Goal: Task Accomplishment & Management: Manage account settings

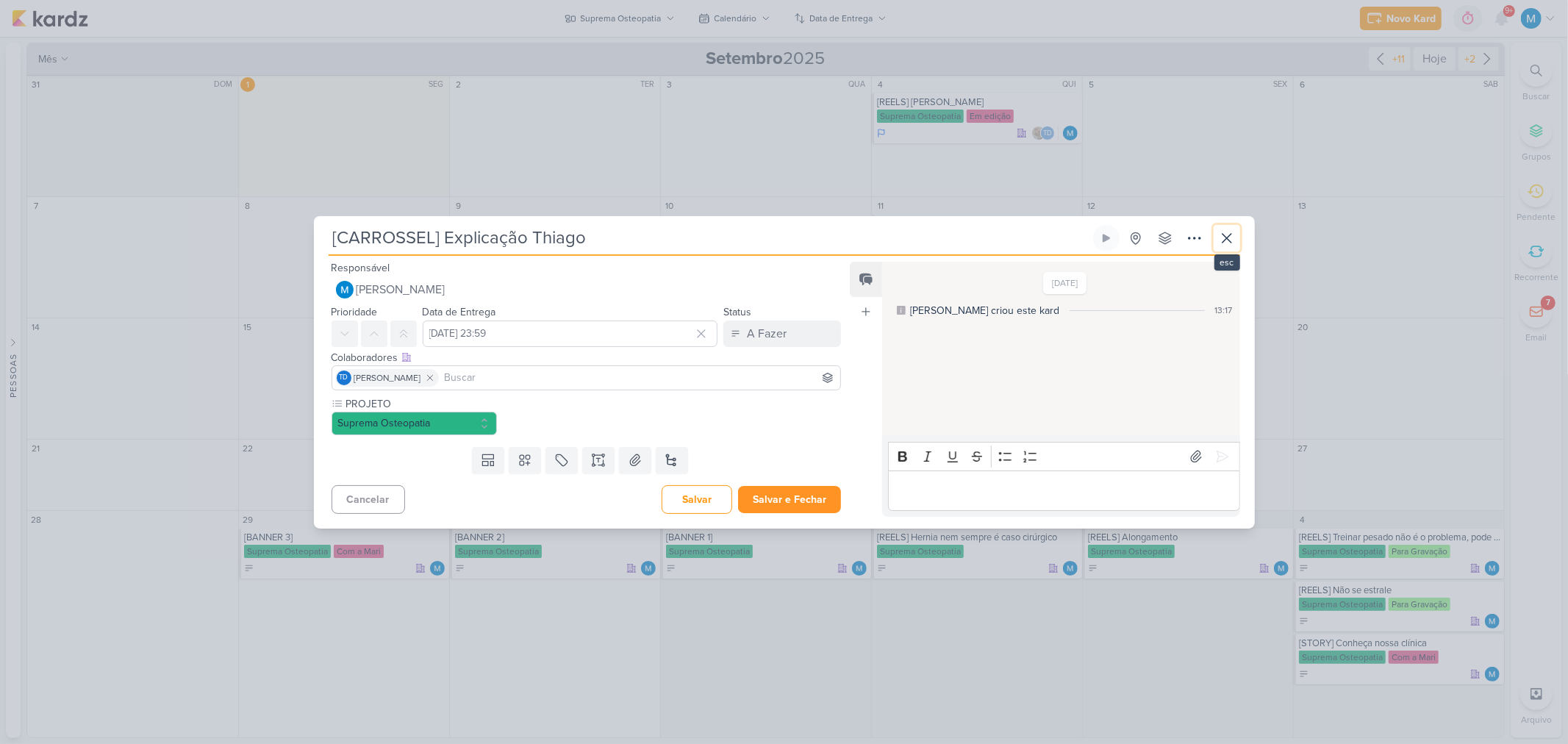
click at [1223, 241] on icon at bounding box center [1227, 238] width 9 height 9
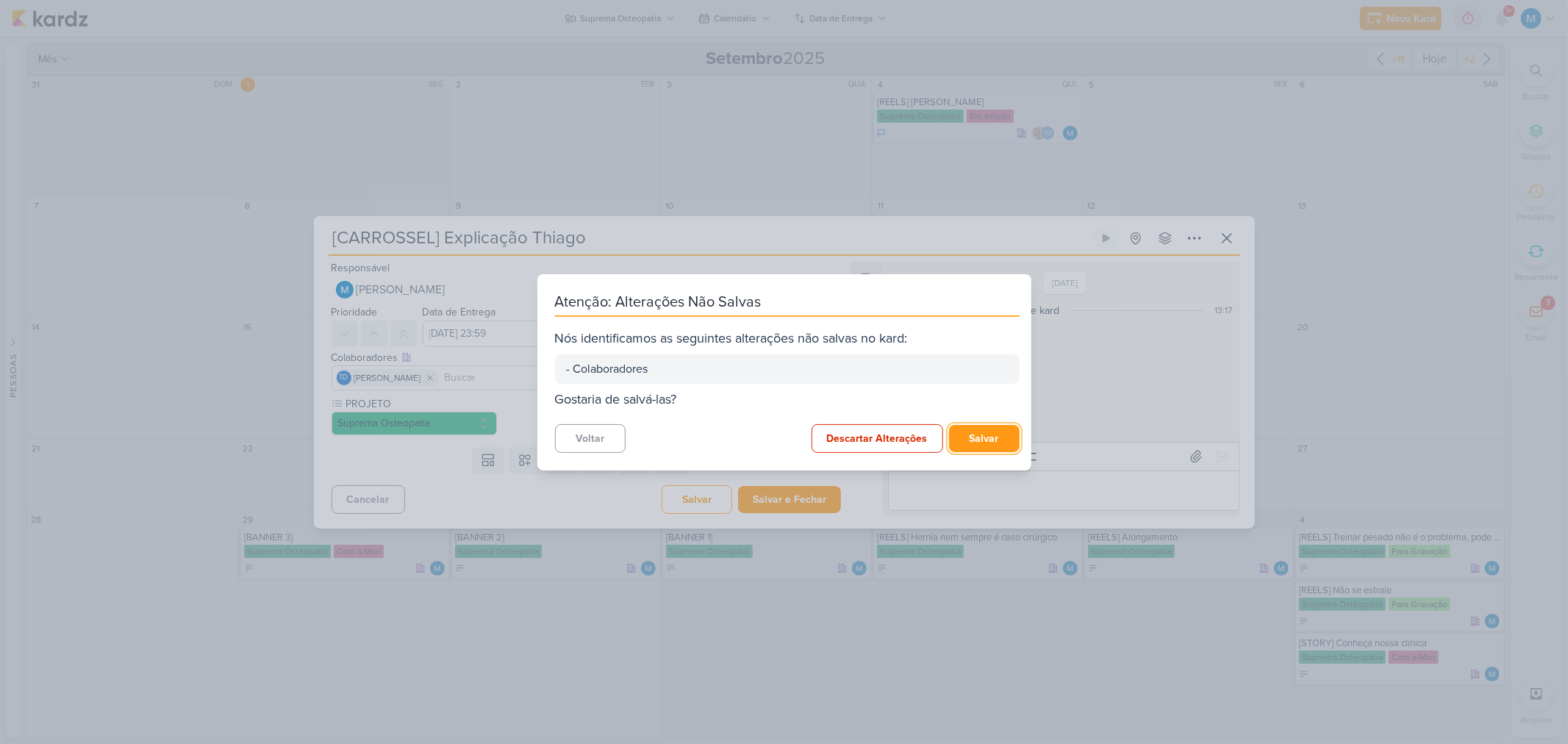
drag, startPoint x: 989, startPoint y: 438, endPoint x: 849, endPoint y: 210, distance: 267.6
click at [990, 434] on button "Salvar" at bounding box center [984, 438] width 70 height 27
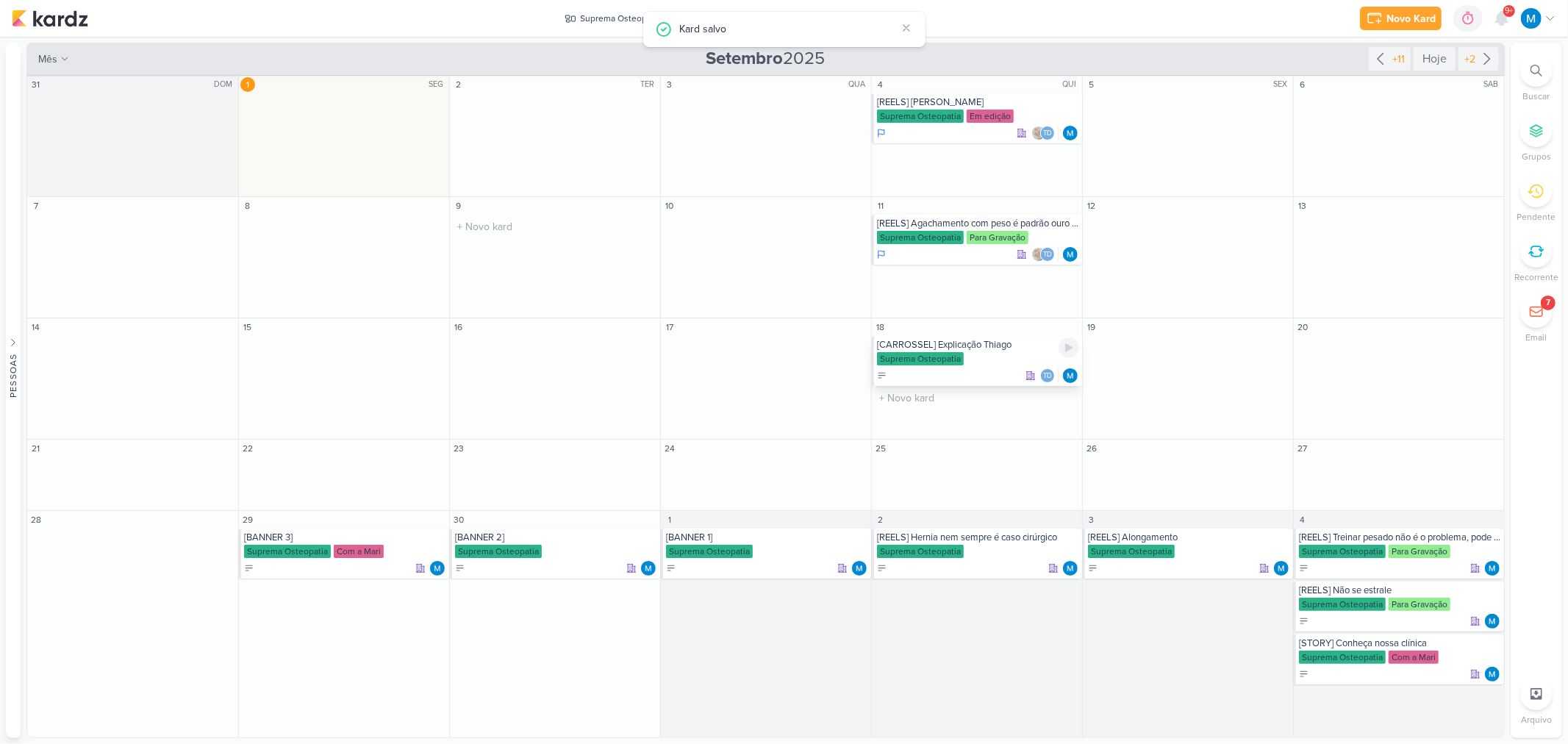
click at [989, 343] on div "[CARROSSEL] Explicação Thiago" at bounding box center [978, 345] width 202 height 12
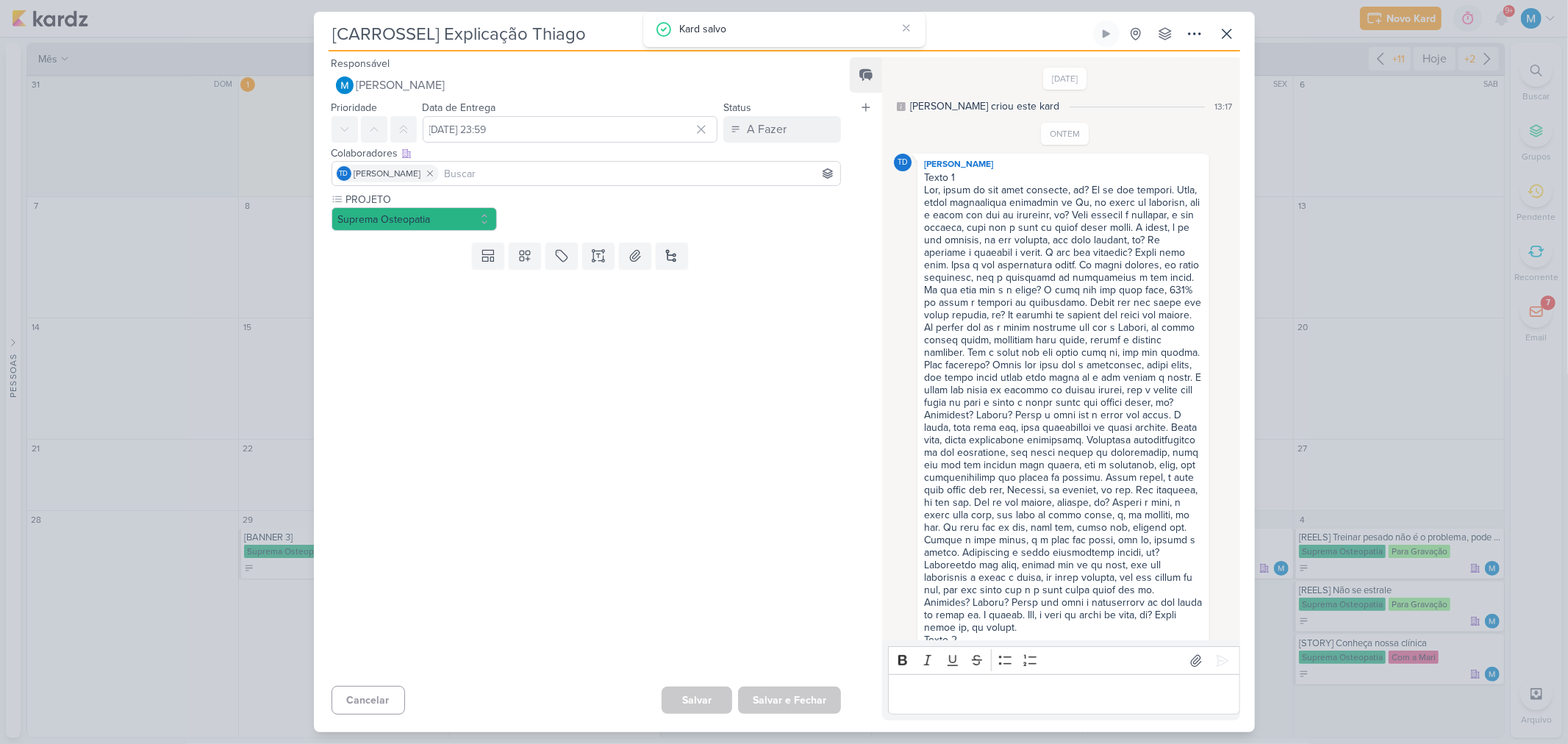
scroll to position [130, 0]
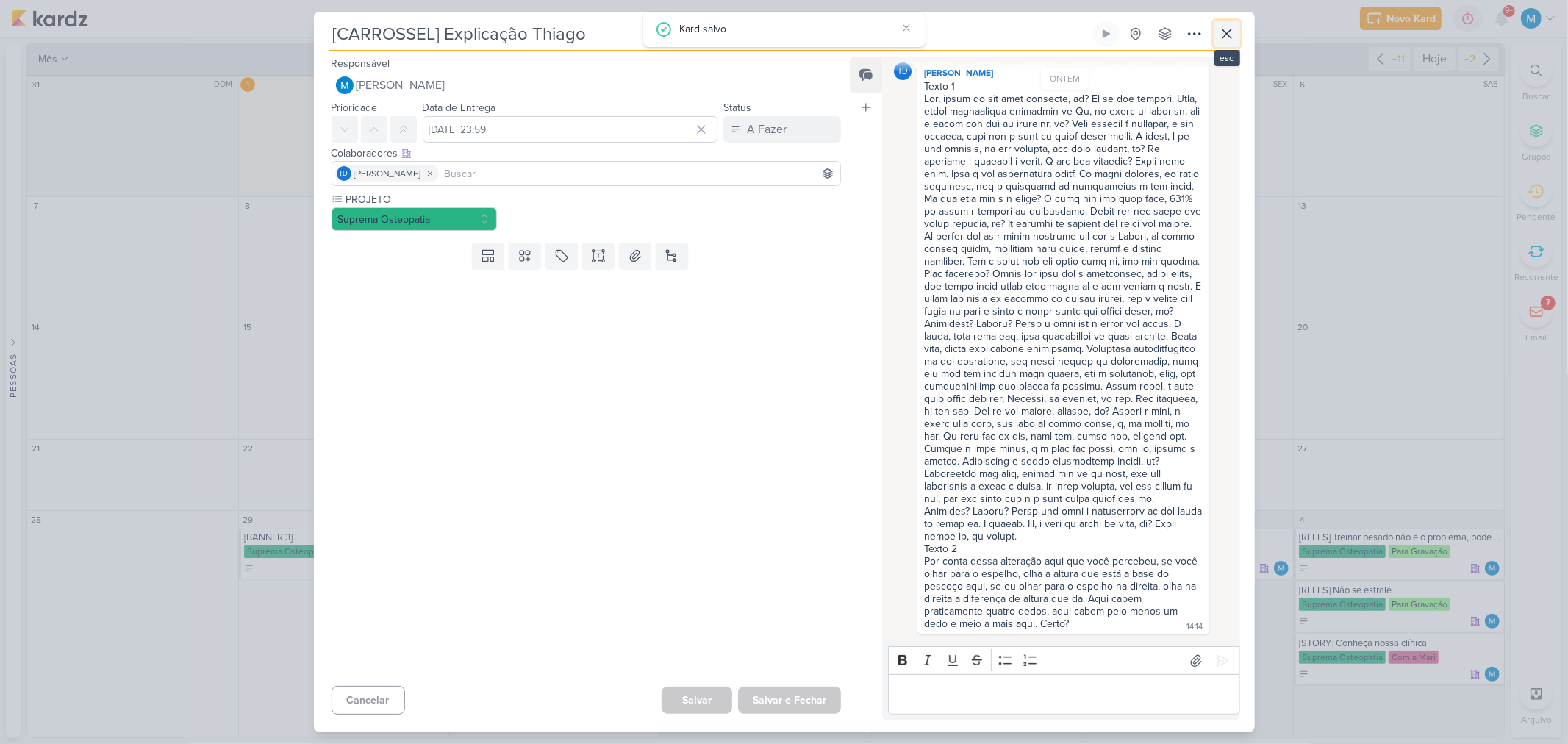
click at [1228, 30] on icon at bounding box center [1227, 34] width 18 height 18
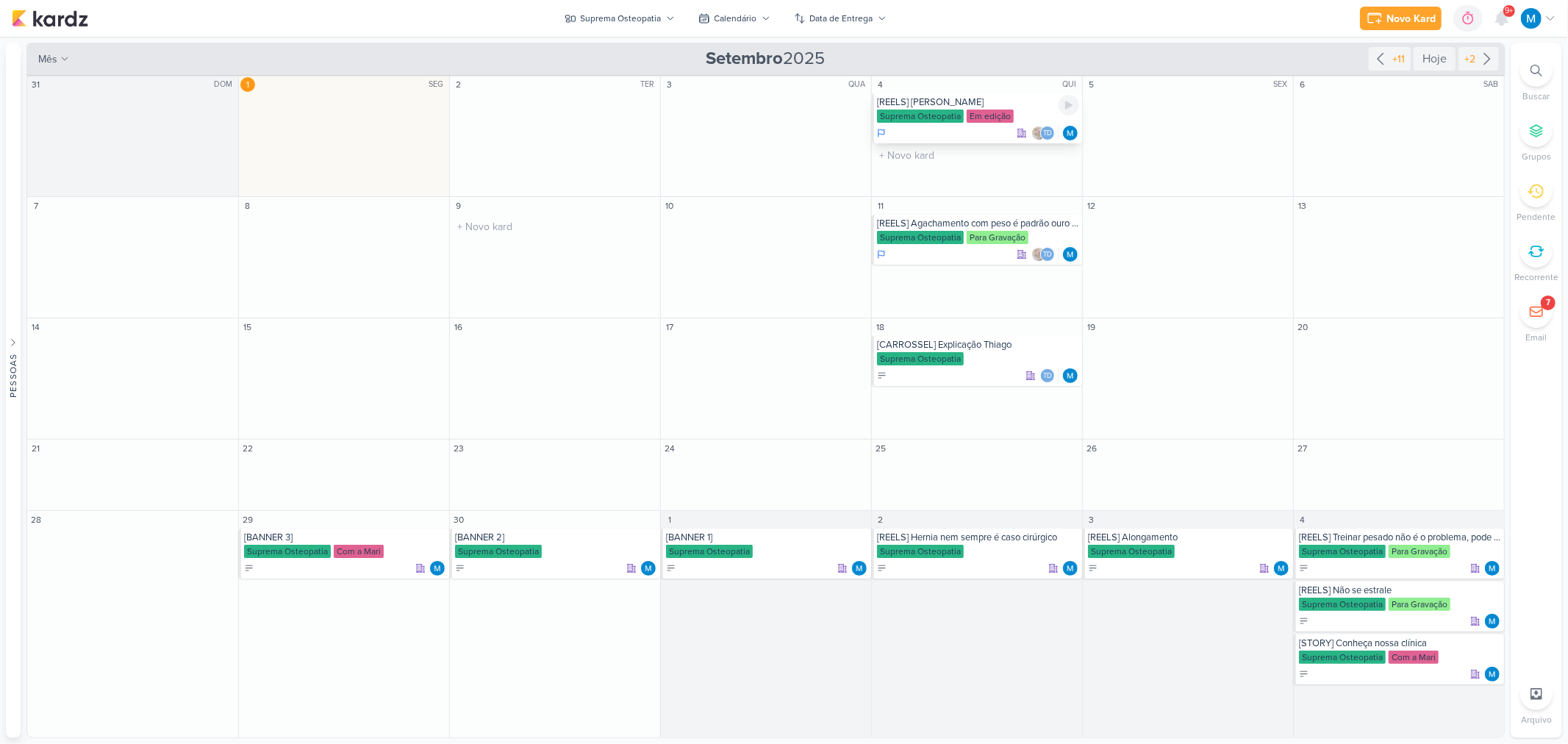
click at [942, 101] on div "[REELS] [PERSON_NAME]" at bounding box center [978, 102] width 202 height 12
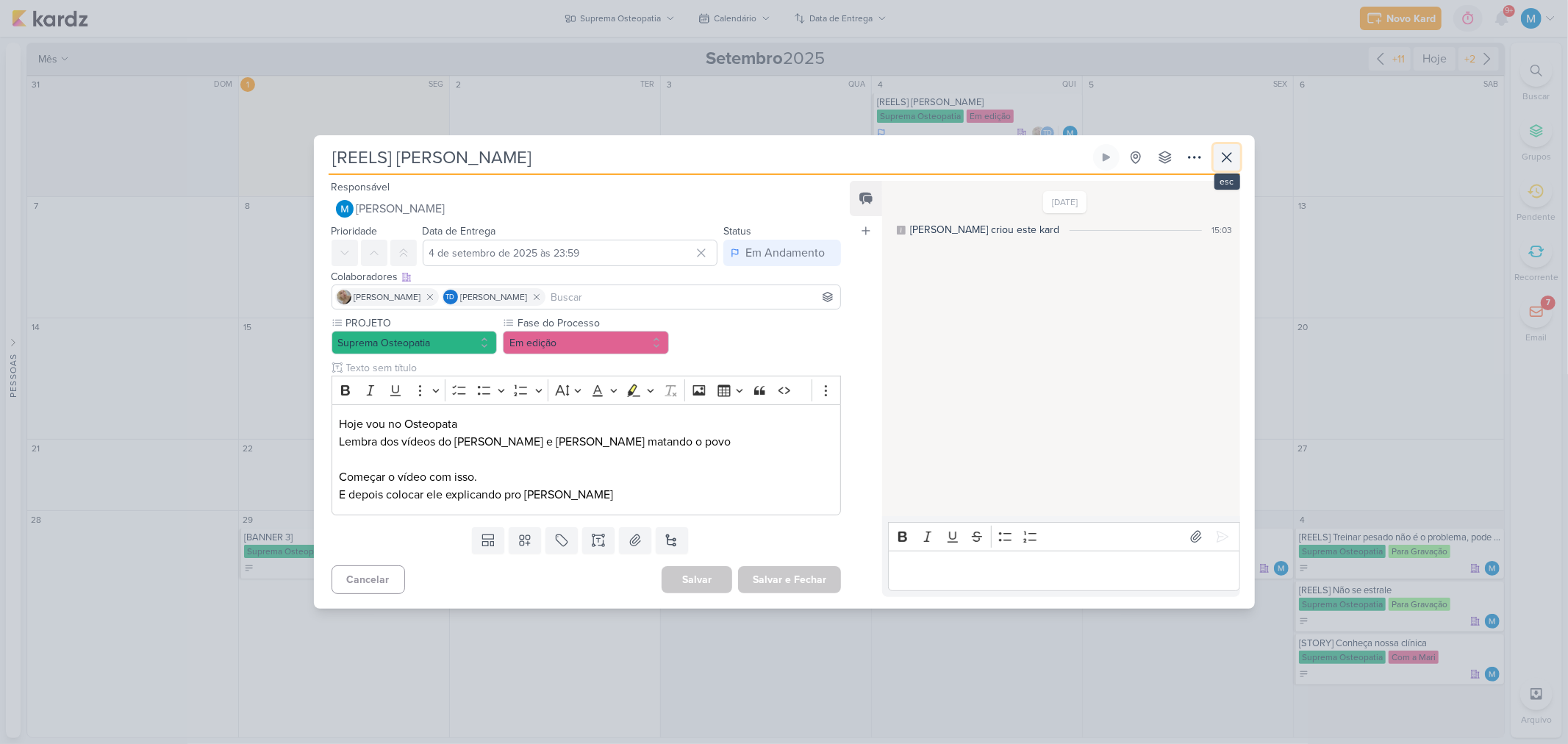
click at [1230, 158] on icon at bounding box center [1227, 158] width 18 height 18
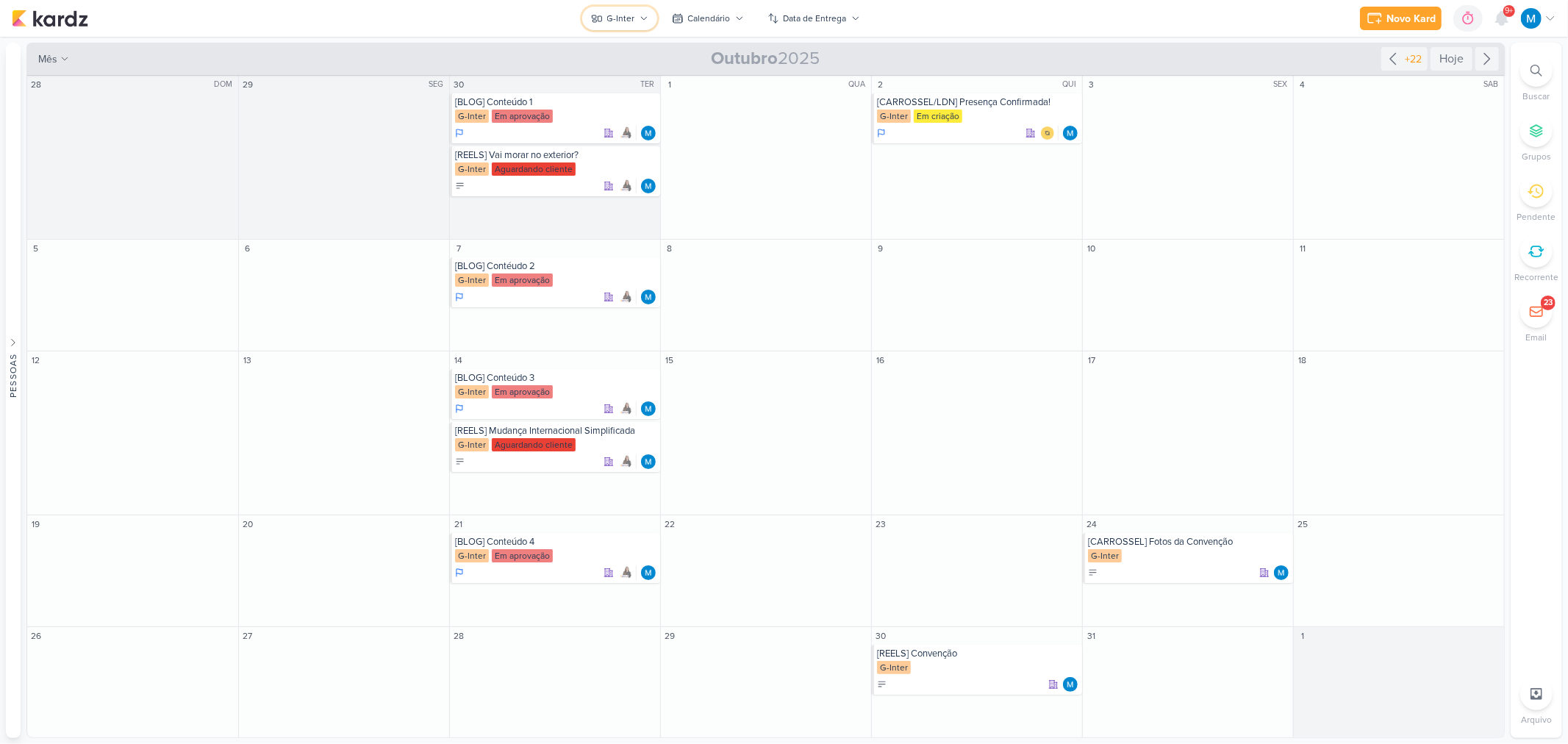
click at [636, 16] on button "G-Inter" at bounding box center [619, 19] width 75 height 24
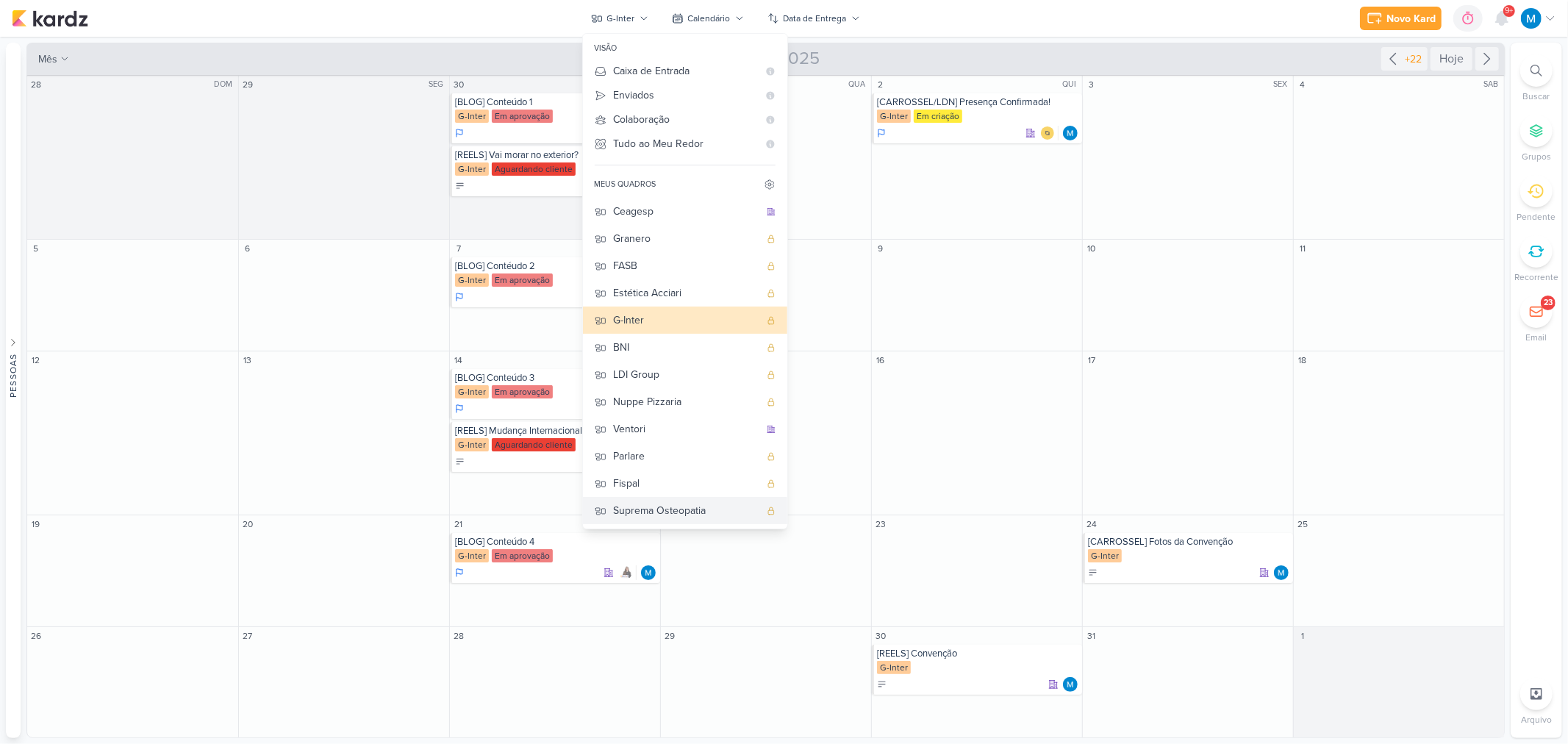
click at [690, 511] on div "Suprema Osteopatia" at bounding box center [686, 510] width 146 height 16
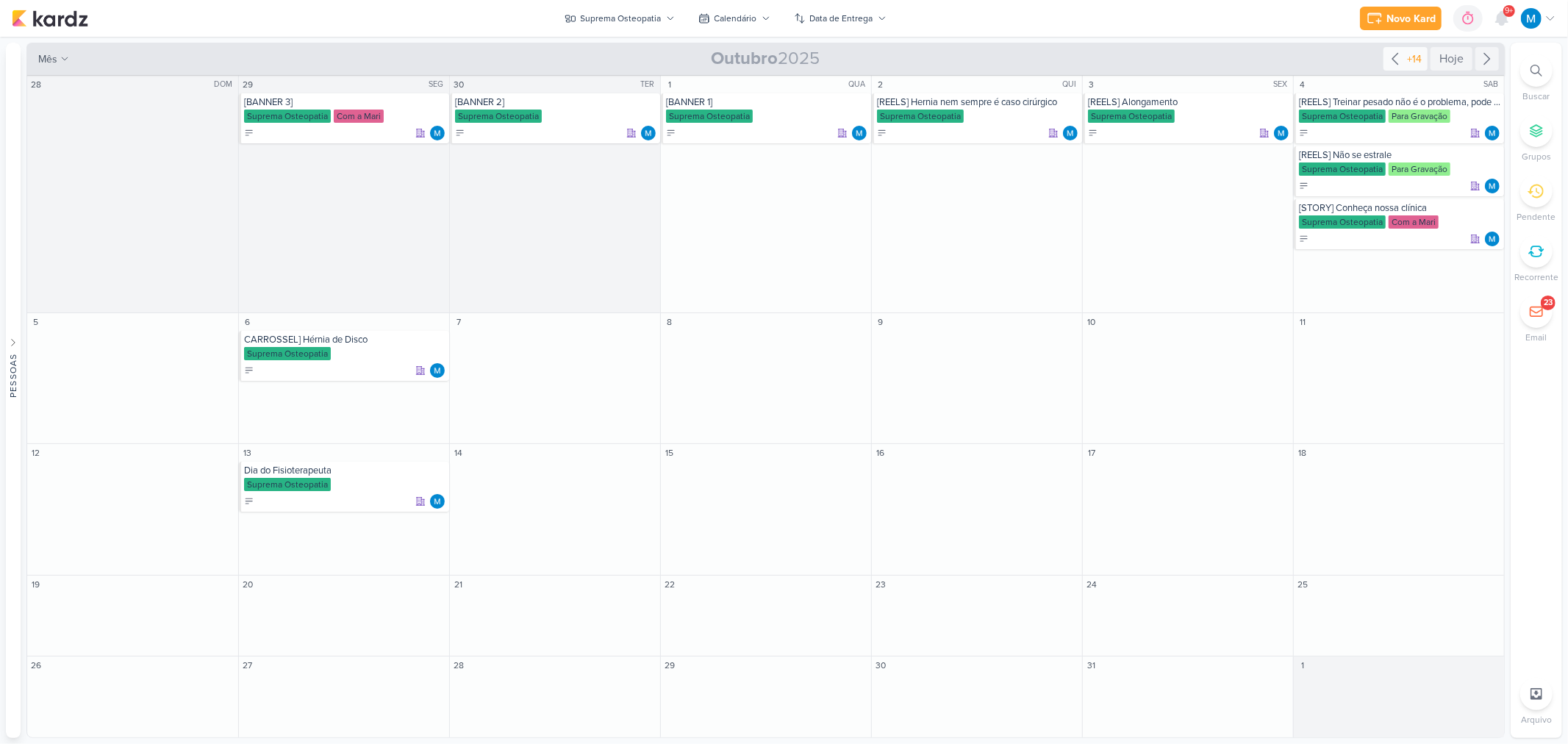
click at [1393, 53] on icon at bounding box center [1396, 58] width 18 height 18
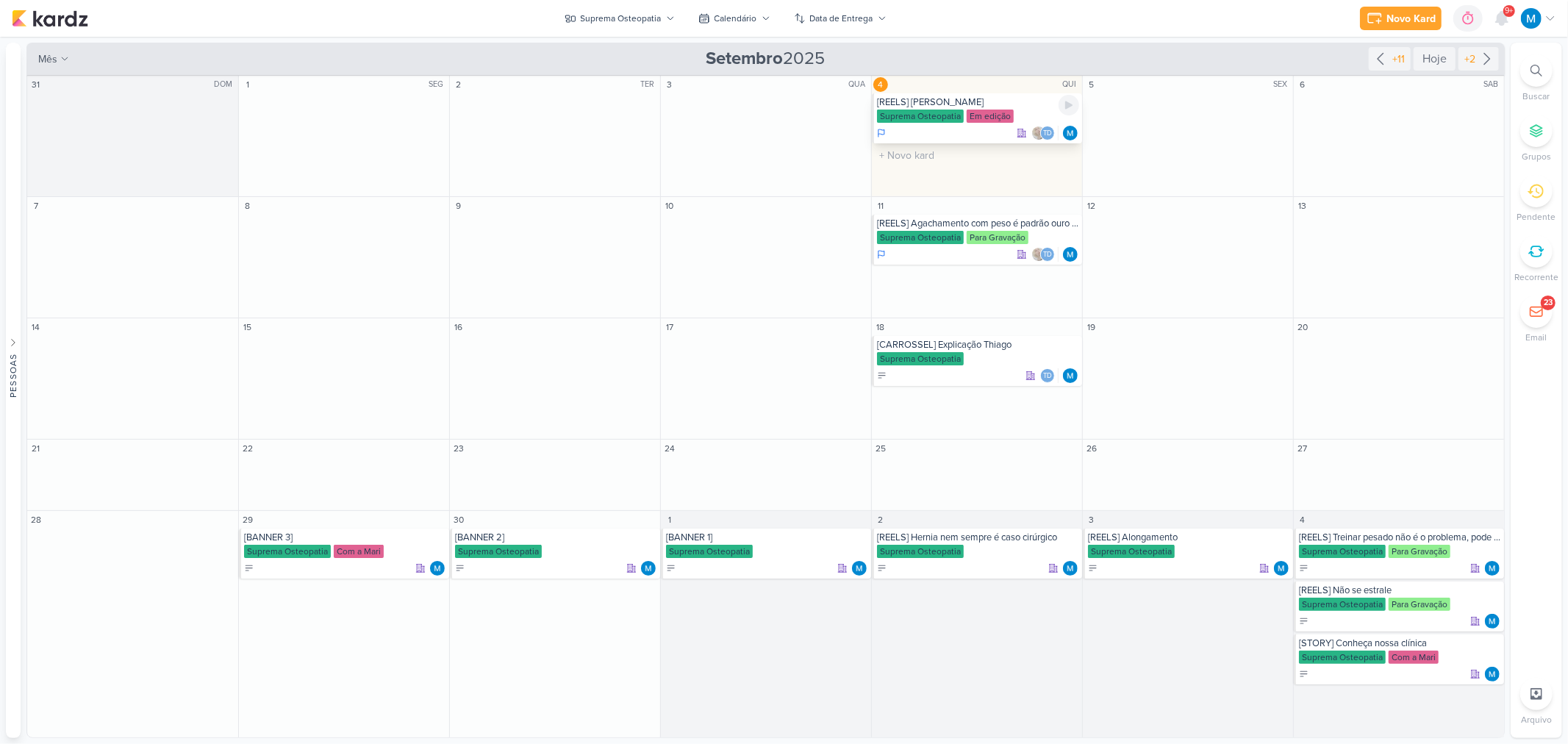
click at [934, 105] on div "[REELS] [PERSON_NAME]" at bounding box center [978, 102] width 202 height 12
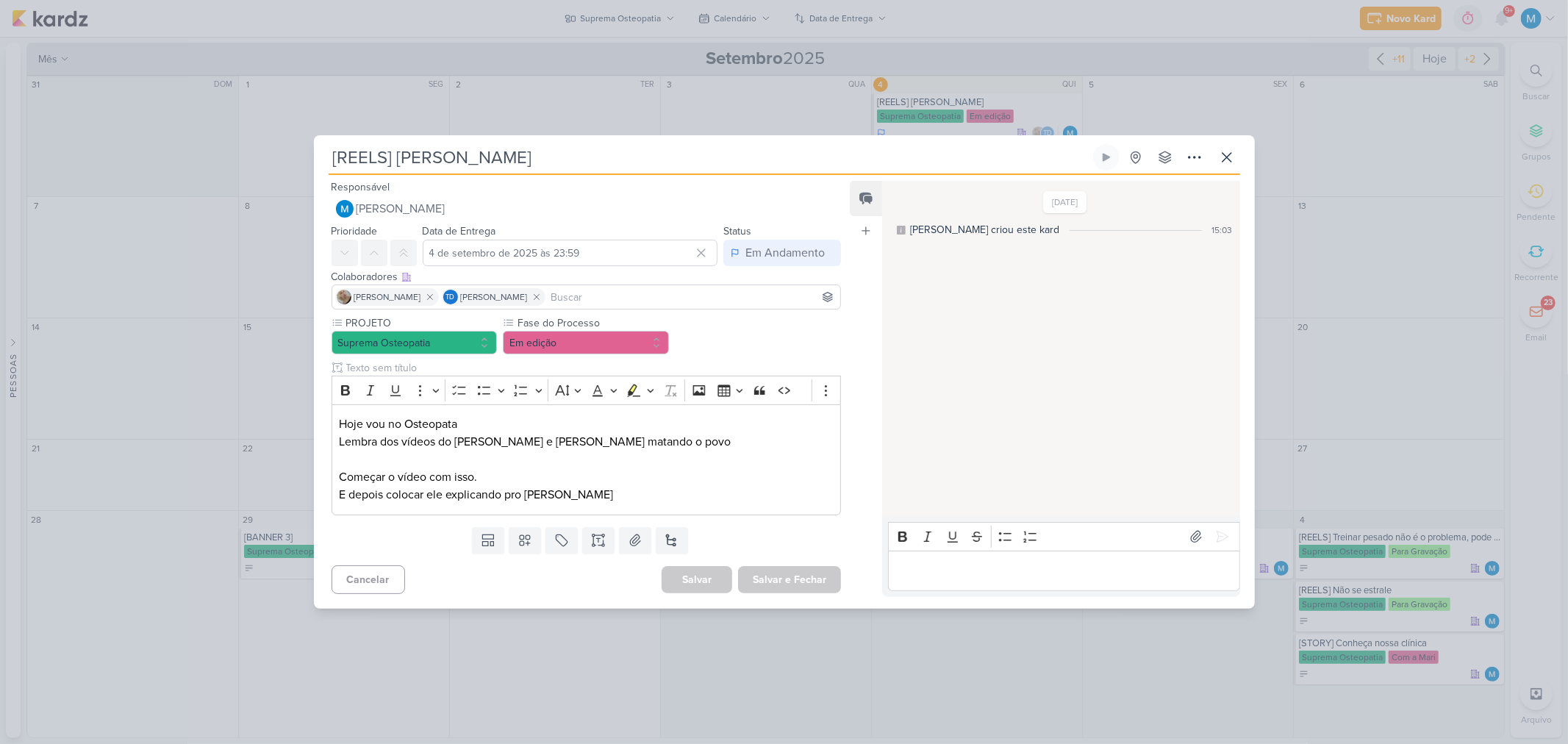
click at [747, 334] on div "PROJETO Suprema Osteopatia Fase do Processo" at bounding box center [587, 414] width 510 height 199
click at [605, 344] on button "Em edição" at bounding box center [586, 343] width 167 height 24
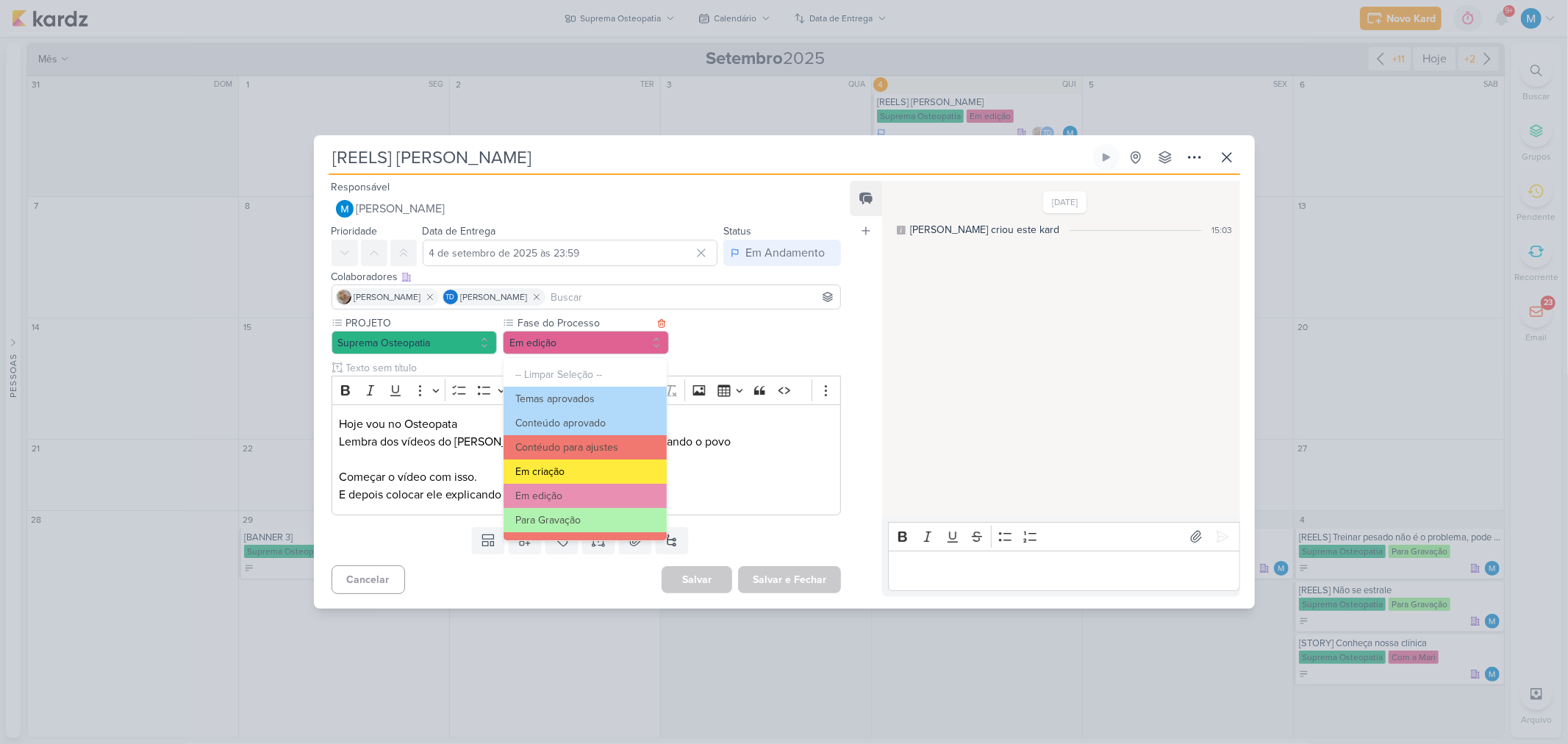
click at [563, 465] on button "Em criação" at bounding box center [585, 472] width 163 height 24
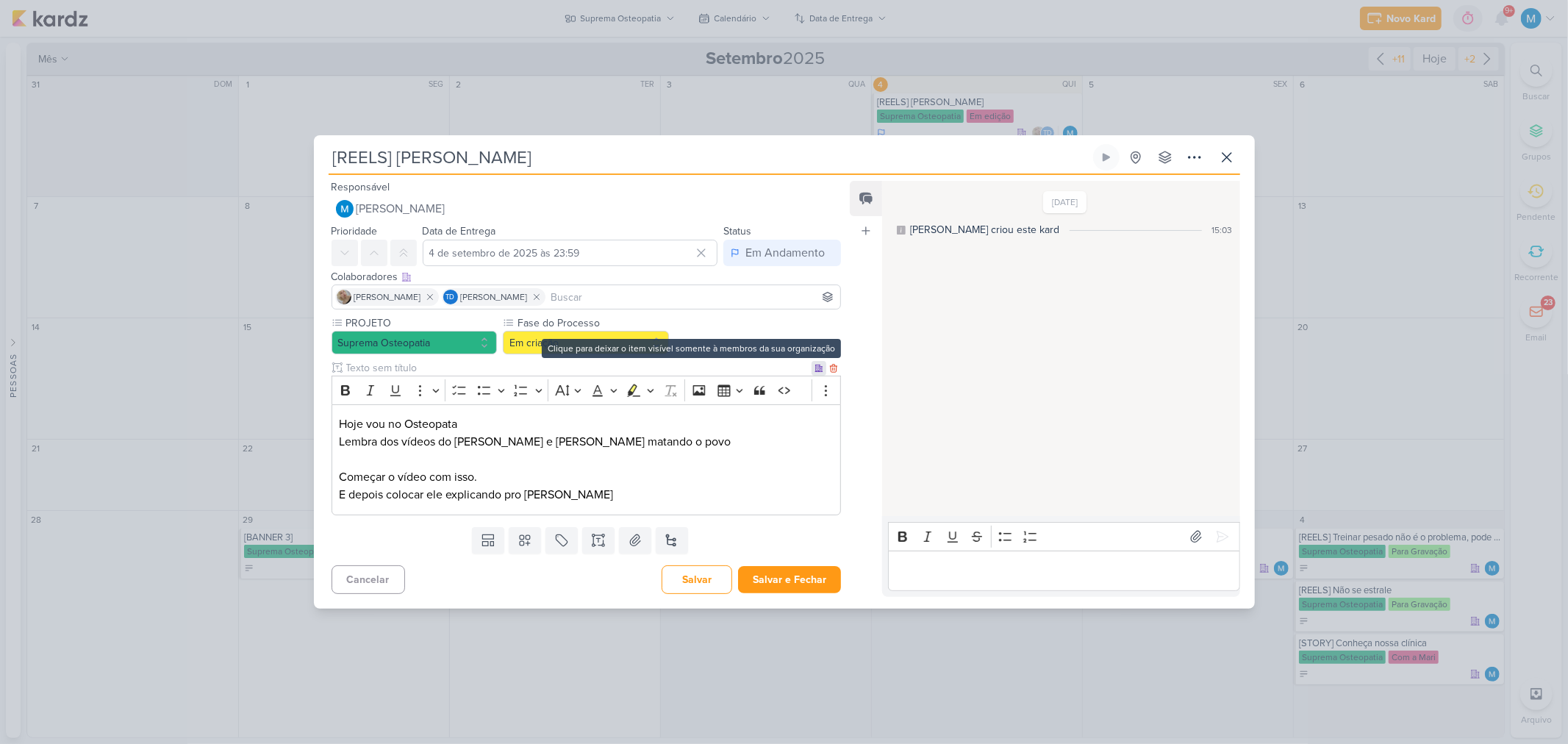
click at [812, 369] on div at bounding box center [819, 368] width 15 height 15
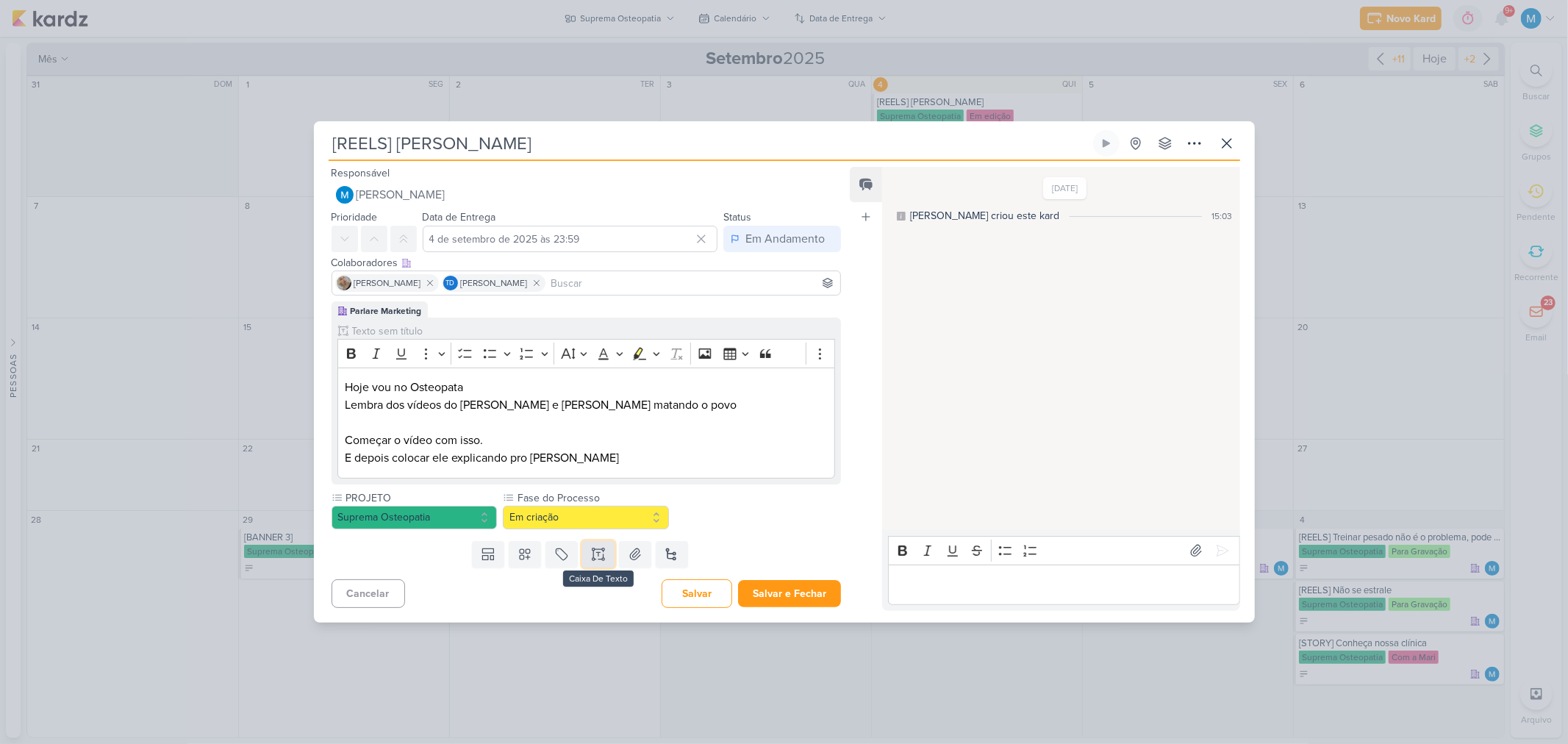
click at [597, 551] on icon at bounding box center [598, 554] width 15 height 15
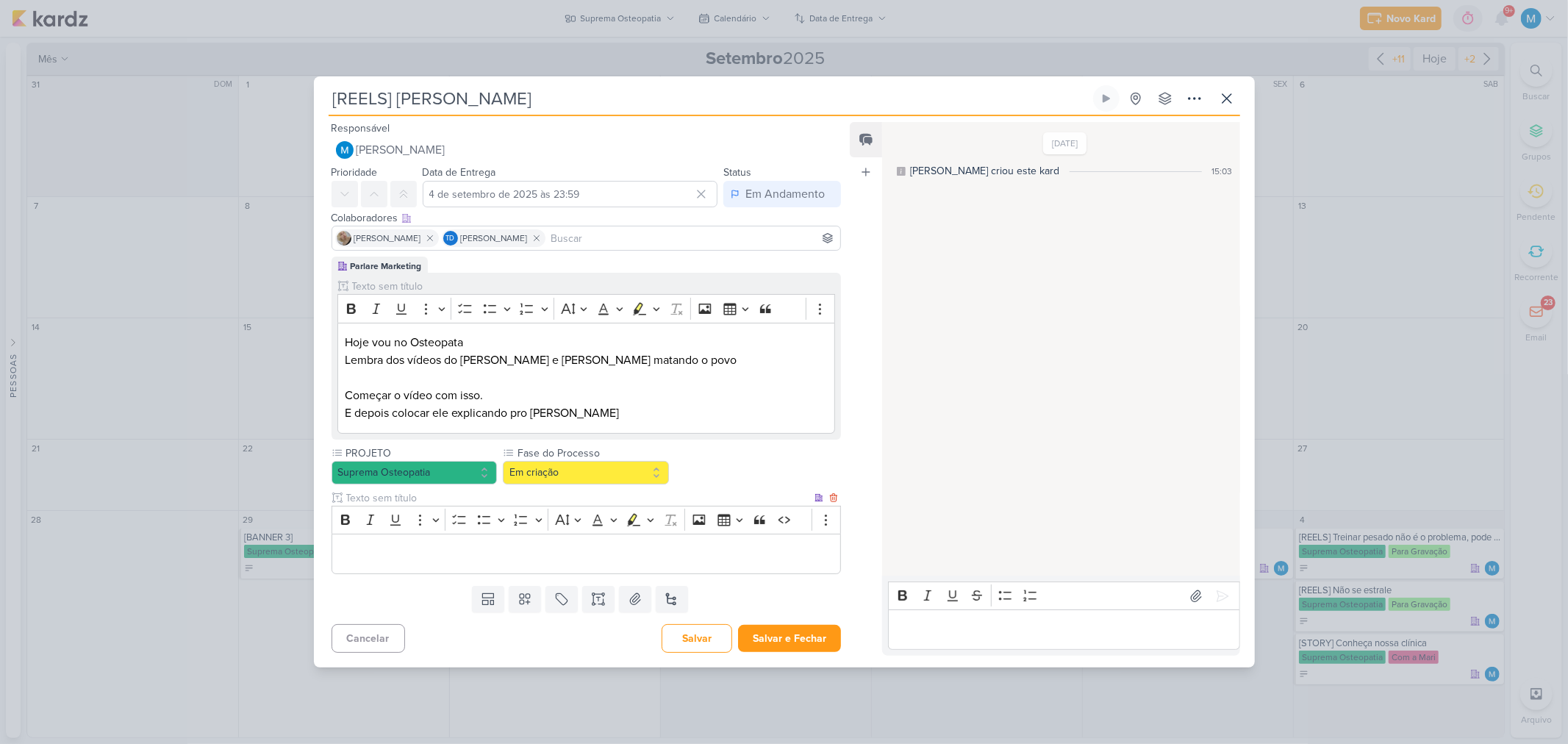
click at [361, 490] on input "text" at bounding box center [577, 498] width 469 height 16
type input "LEGENDA DO POST"
click at [599, 600] on icon at bounding box center [598, 598] width 15 height 15
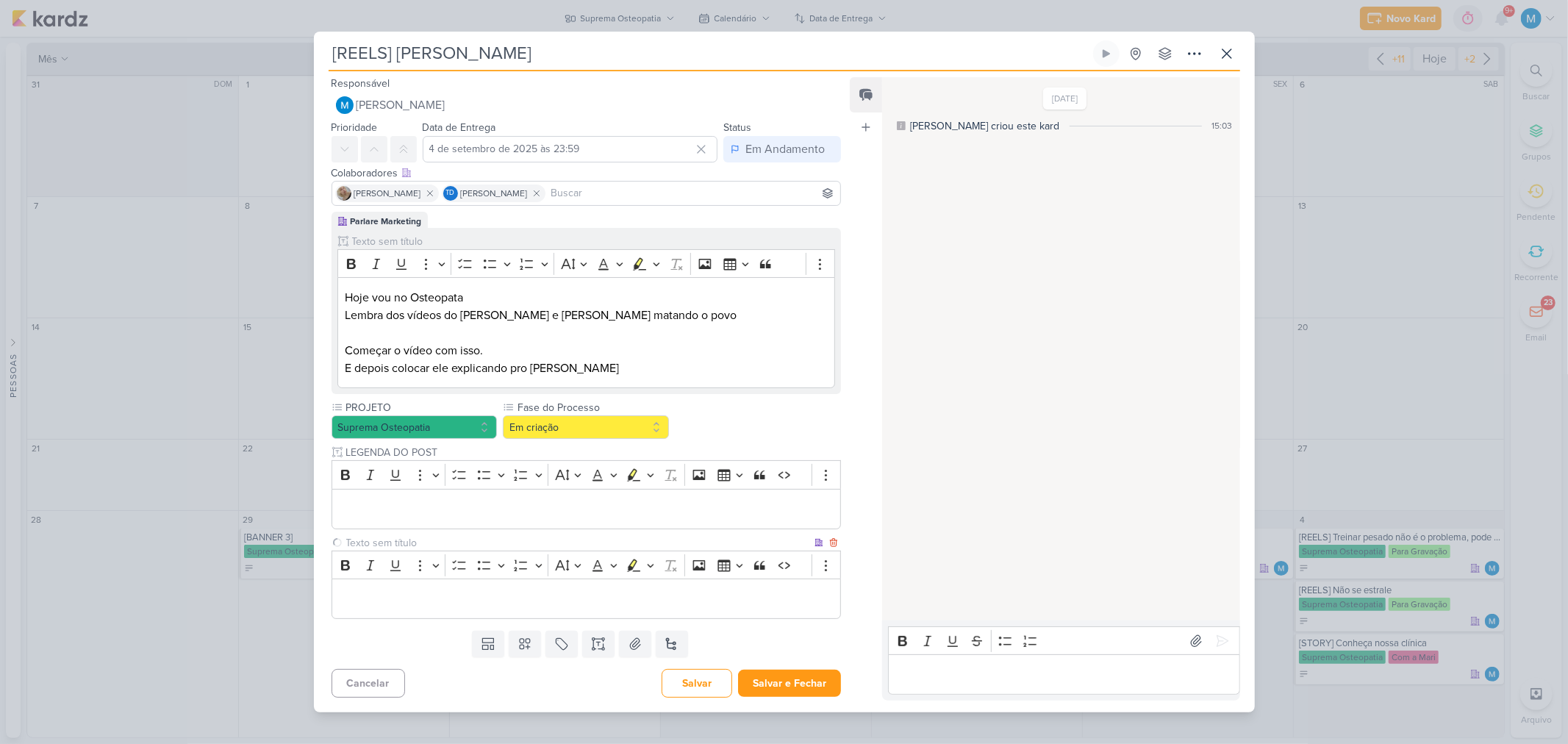
click at [395, 537] on input "text" at bounding box center [577, 543] width 469 height 16
type input "VÍDEO PARA APROVAÇÃO"
click at [409, 591] on p "Editor editing area: main" at bounding box center [586, 599] width 494 height 18
click at [408, 511] on p "Editor editing area: main" at bounding box center [586, 508] width 494 height 18
click at [1177, 59] on button at bounding box center [1165, 53] width 27 height 27
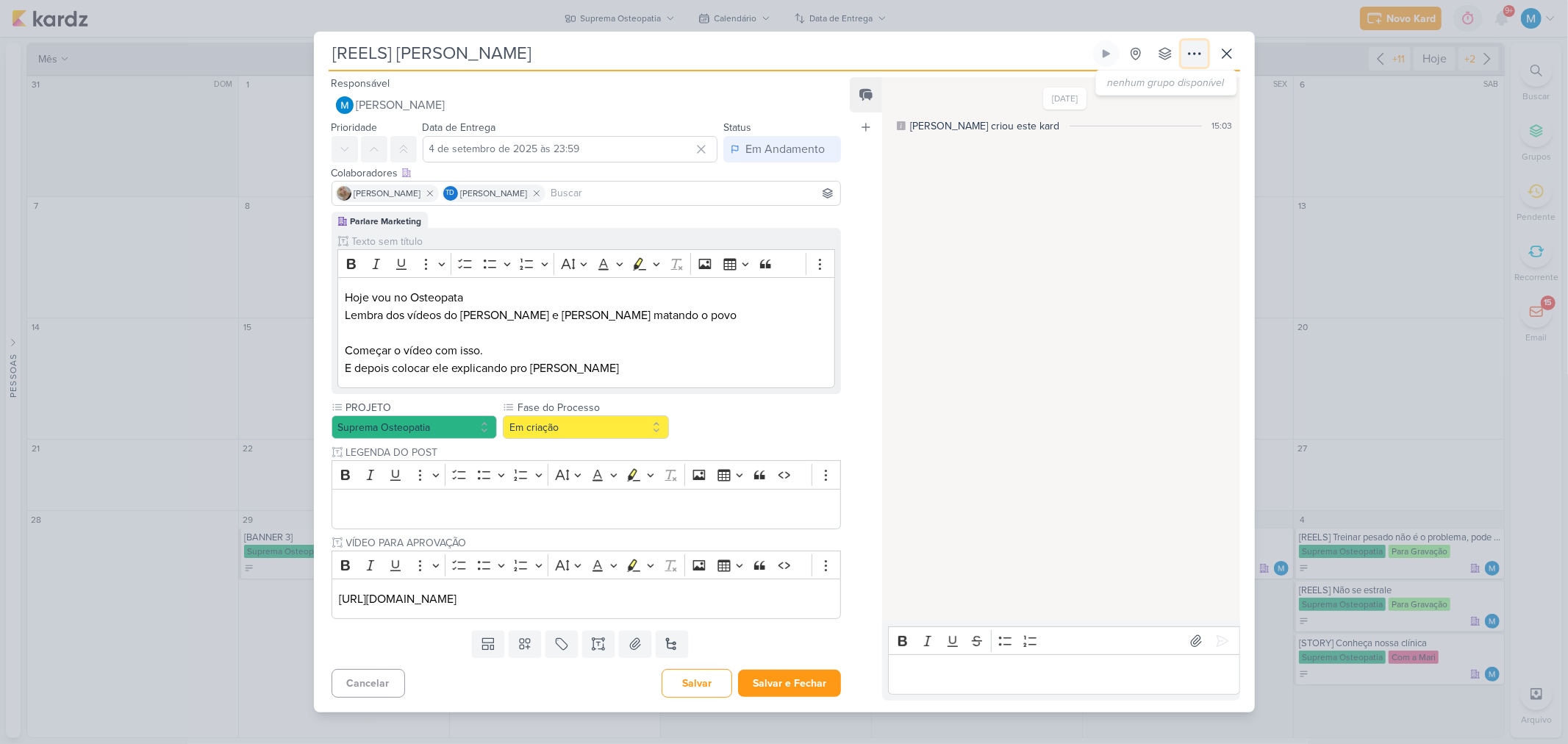
click at [1195, 56] on icon at bounding box center [1194, 53] width 18 height 18
click at [1112, 91] on div "Copiar Link" at bounding box center [1103, 87] width 51 height 16
click at [798, 682] on button "Salvar e Fechar" at bounding box center [790, 683] width 103 height 27
